Goal: Communication & Community: Answer question/provide support

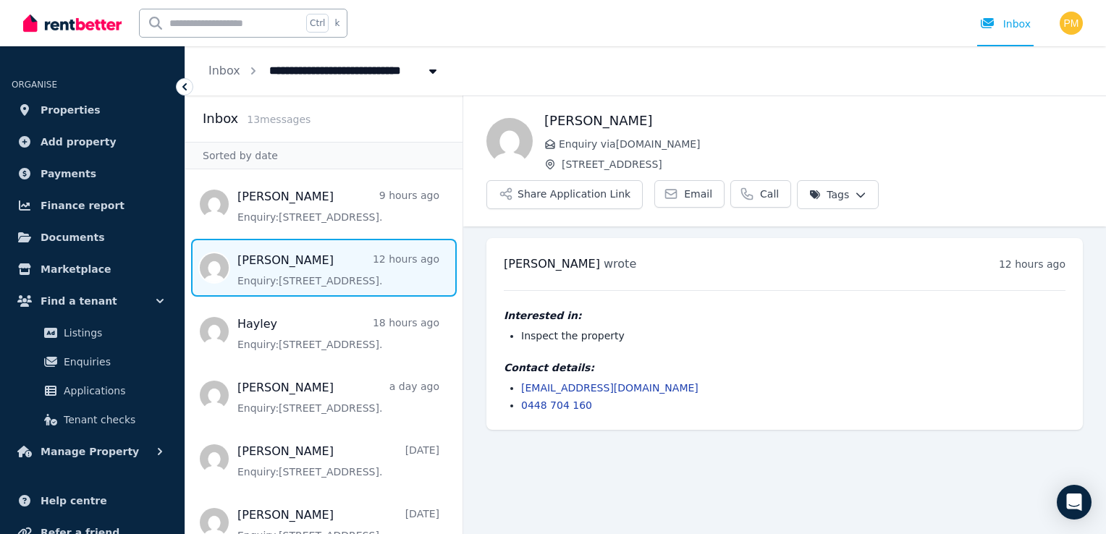
click at [262, 273] on span "Message list" at bounding box center [323, 268] width 277 height 58
click at [1020, 24] on div "Inbox" at bounding box center [1005, 24] width 51 height 14
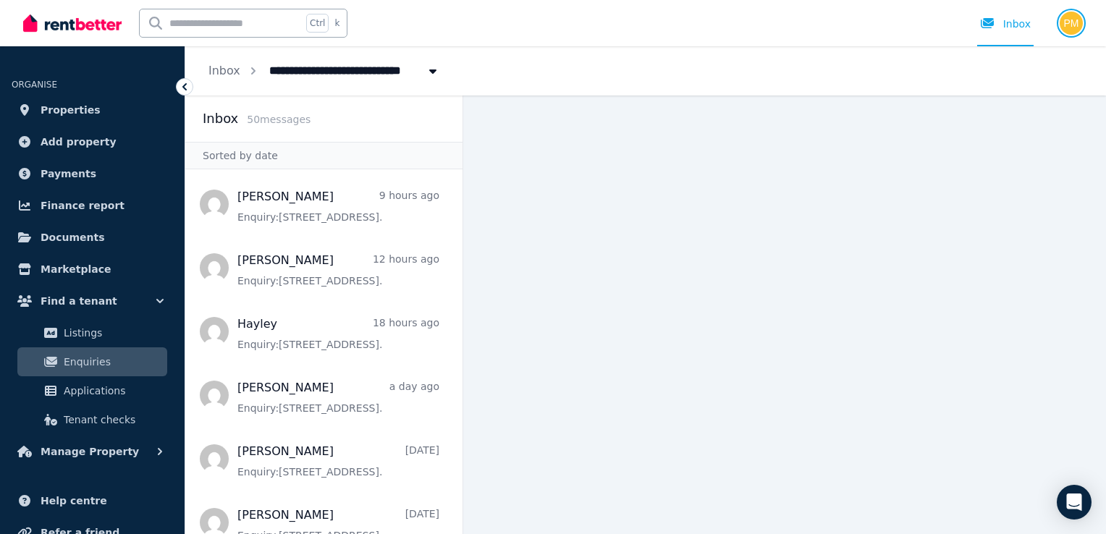
click at [1069, 22] on img "button" at bounding box center [1071, 23] width 23 height 23
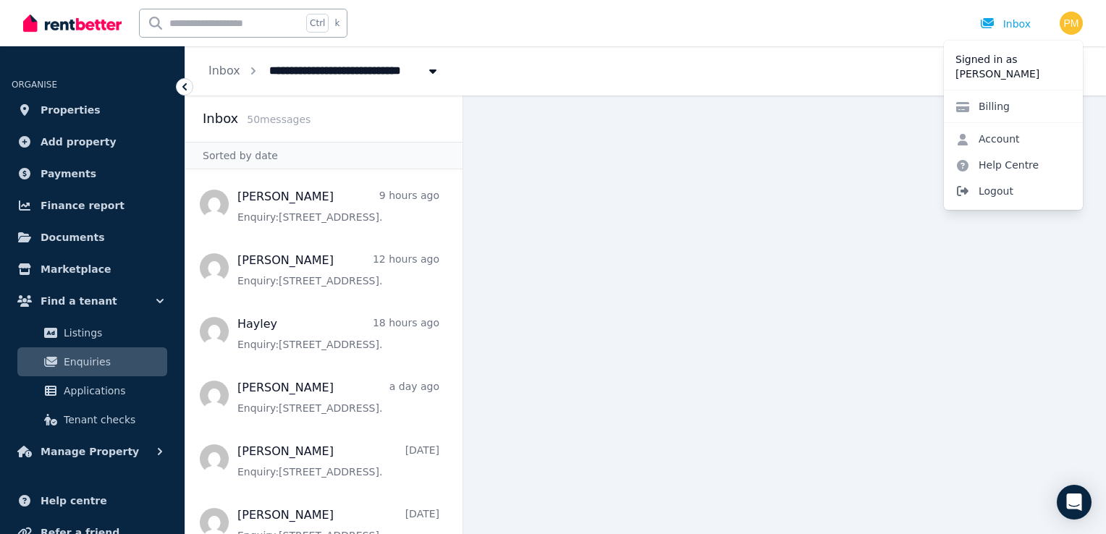
click at [999, 190] on span "Logout" at bounding box center [1013, 191] width 139 height 26
